Goal: Task Accomplishment & Management: Use online tool/utility

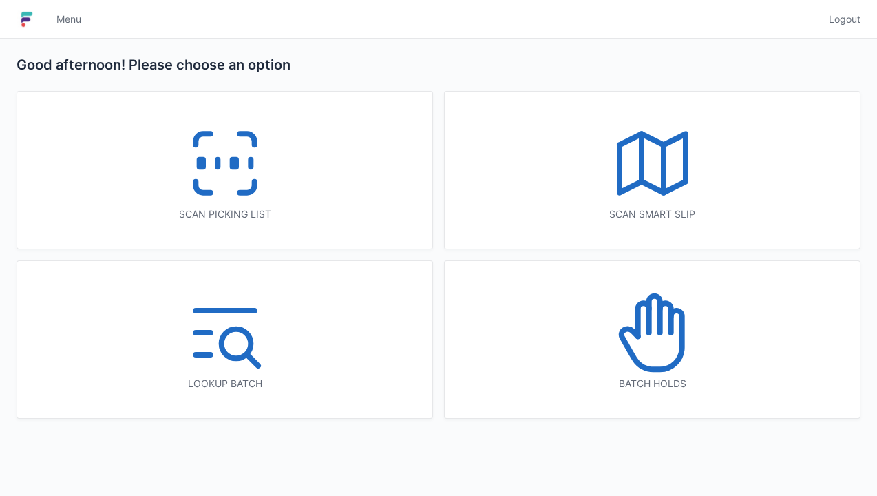
click at [356, 190] on div "Scan picking list" at bounding box center [224, 170] width 415 height 157
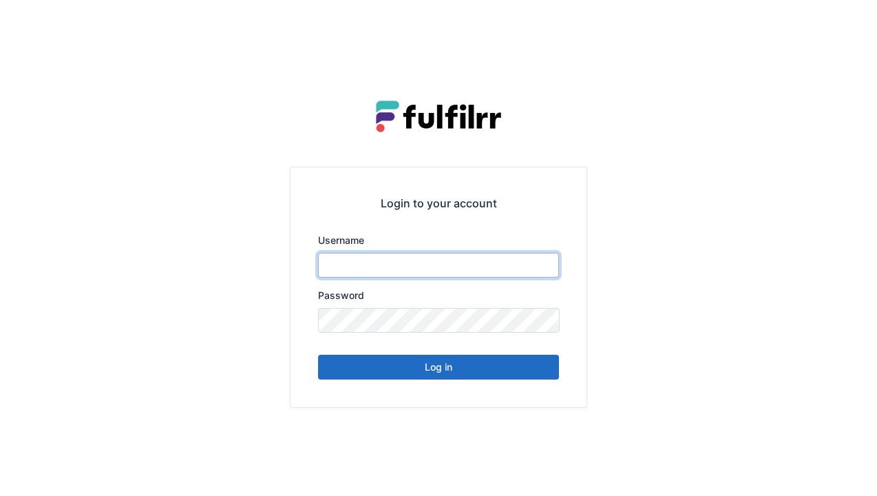
type input "******"
click at [498, 374] on button "Log in" at bounding box center [438, 366] width 241 height 25
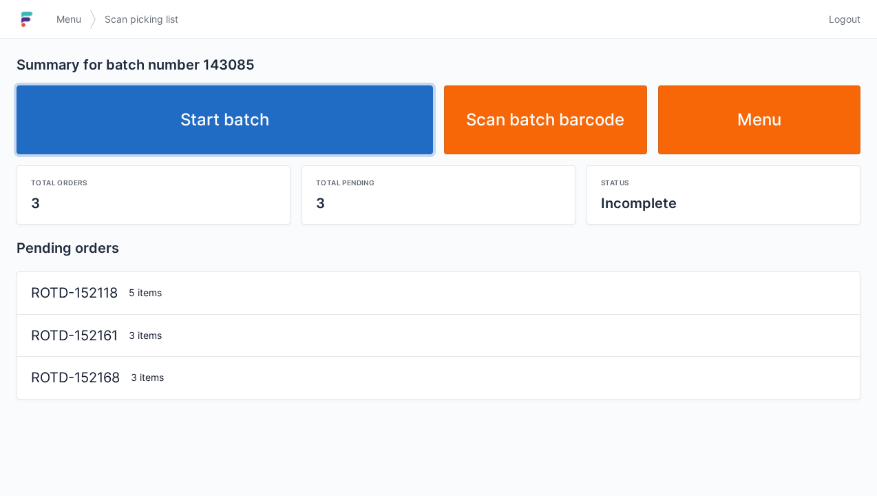
click at [365, 121] on link "Start batch" at bounding box center [225, 119] width 416 height 69
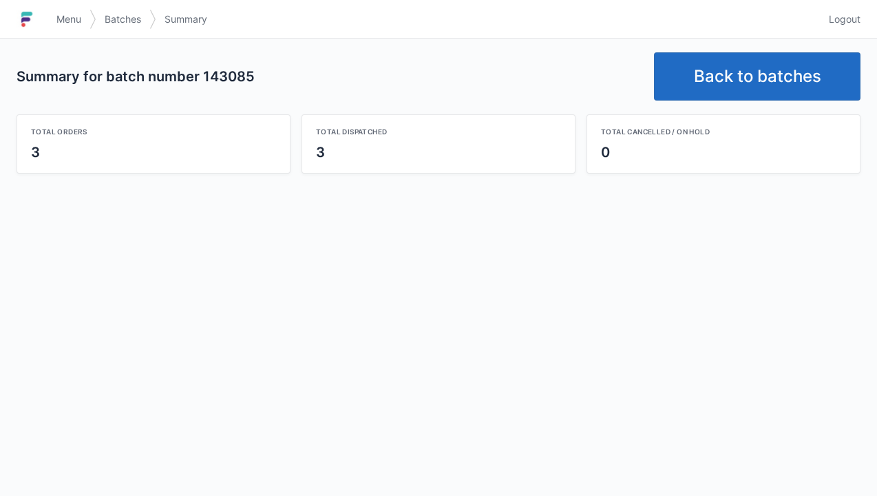
click at [756, 85] on link "Back to batches" at bounding box center [757, 76] width 206 height 48
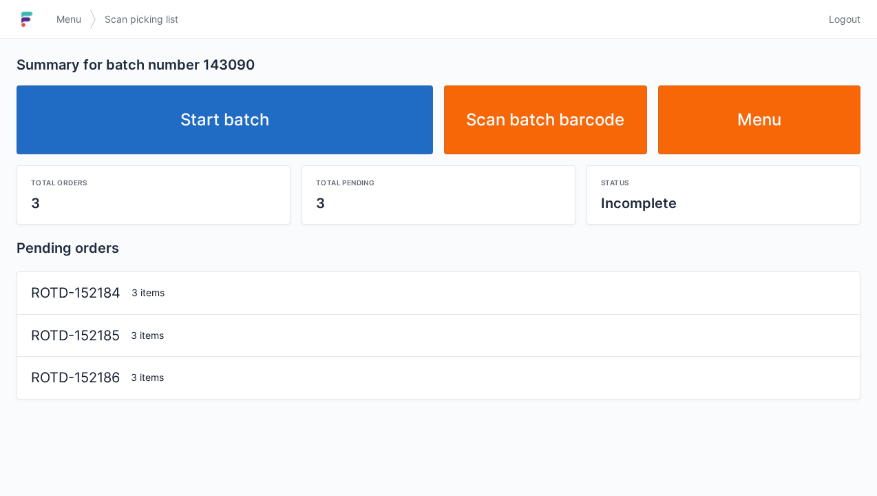
click at [311, 111] on link "Start batch" at bounding box center [225, 119] width 416 height 69
